Goal: Information Seeking & Learning: Learn about a topic

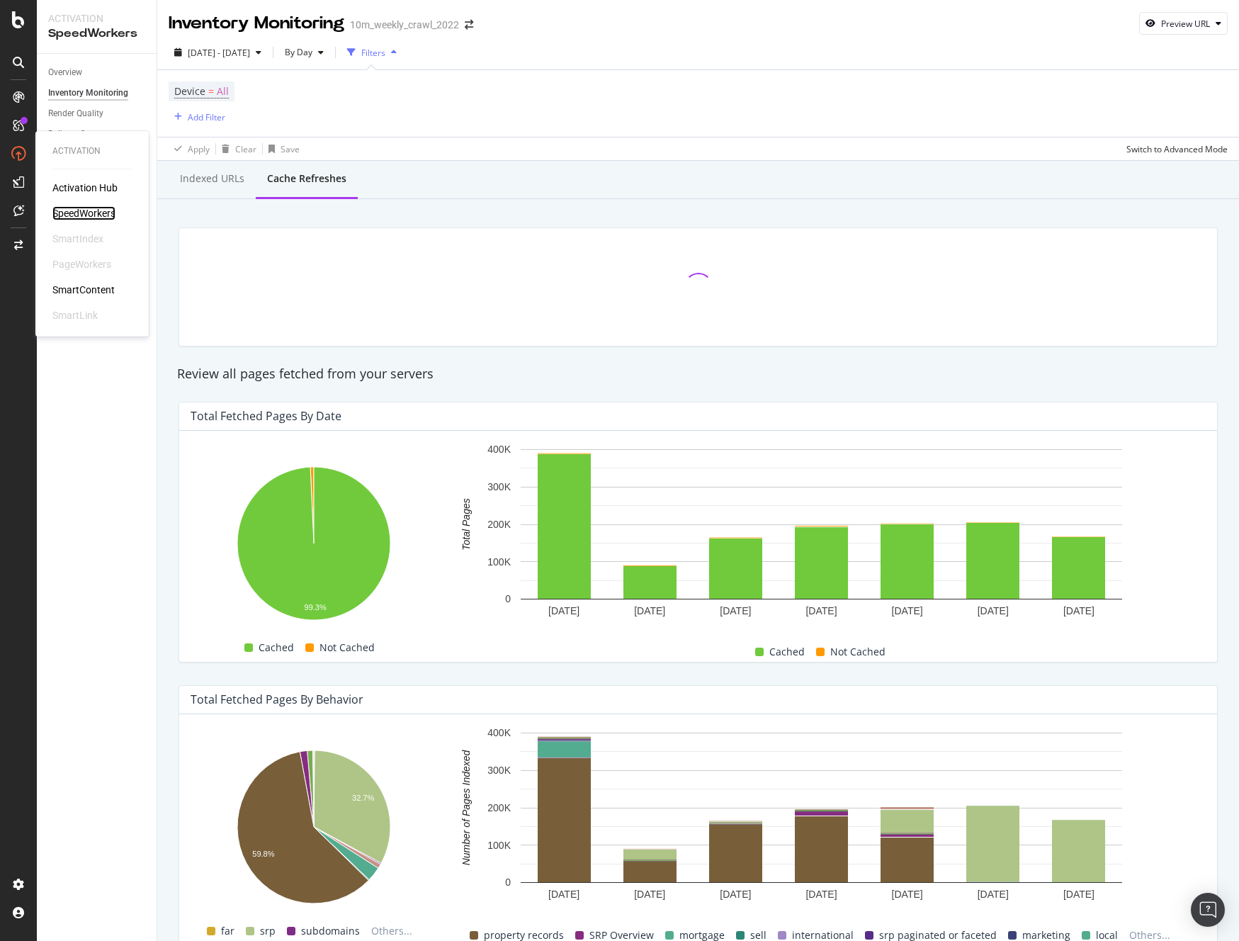
click at [80, 215] on div "SpeedWorkers" at bounding box center [83, 213] width 63 height 14
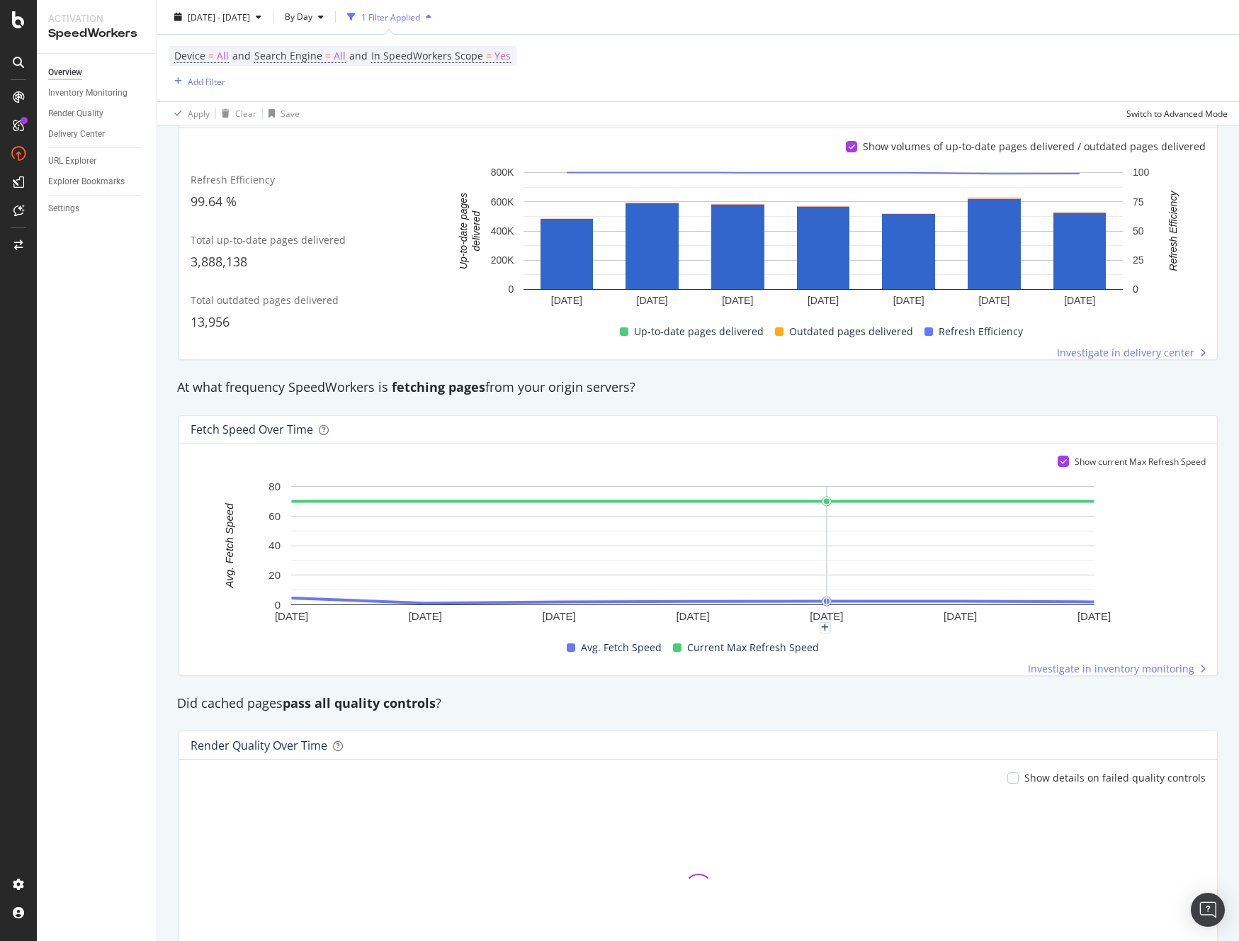
scroll to position [708, 0]
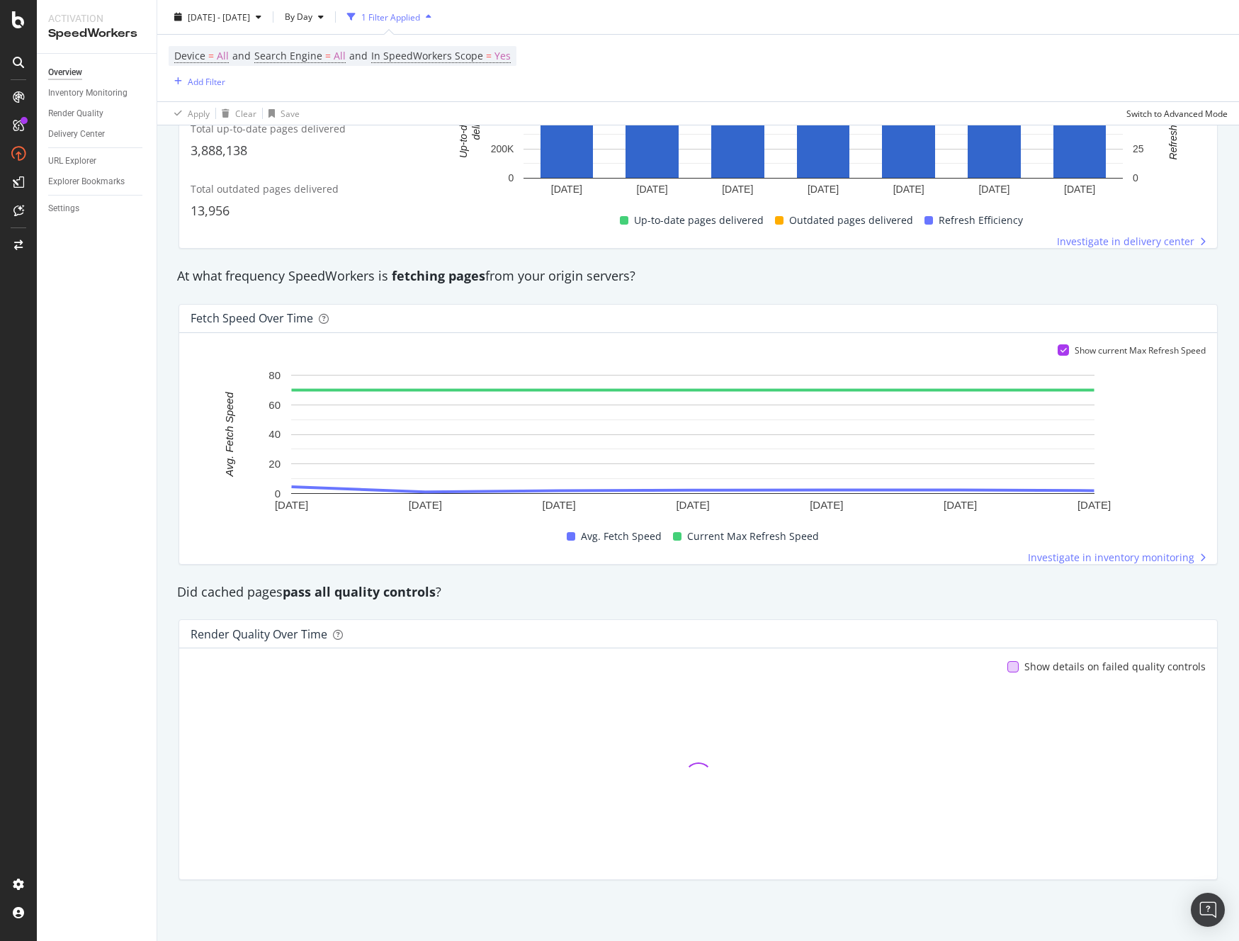
click at [1015, 669] on div at bounding box center [1013, 666] width 11 height 11
